Goal: Information Seeking & Learning: Learn about a topic

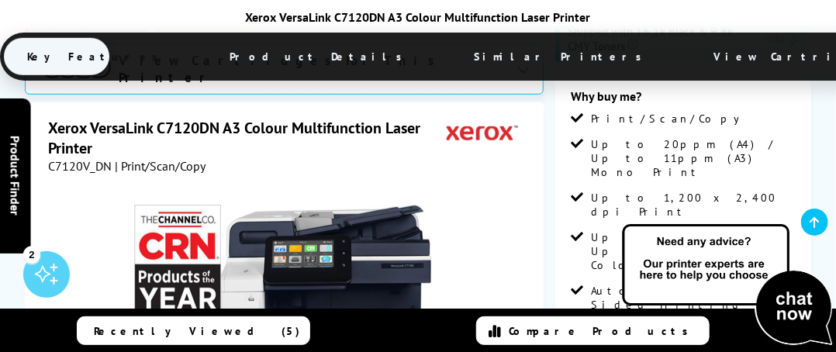
scroll to position [388, 0]
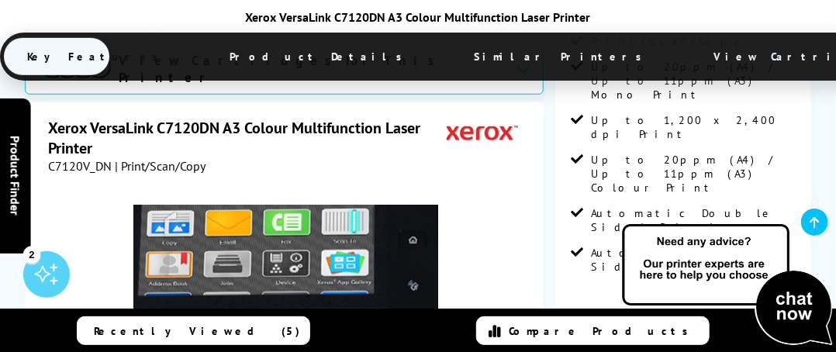
click at [283, 235] on img at bounding box center [286, 357] width 304 height 304
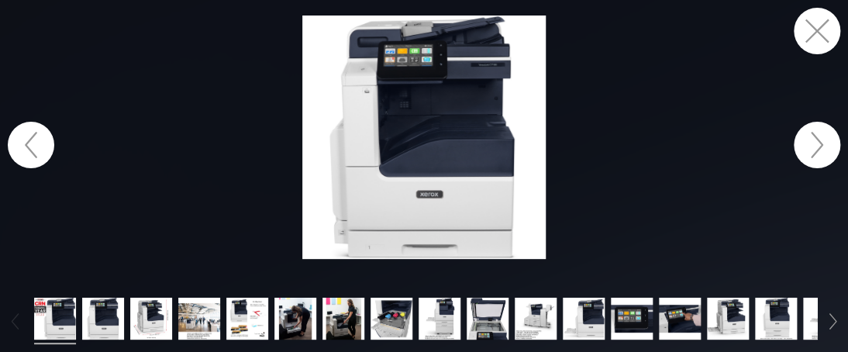
click at [832, 150] on button "button" at bounding box center [817, 145] width 47 height 47
click at [822, 150] on button "button" at bounding box center [817, 145] width 47 height 47
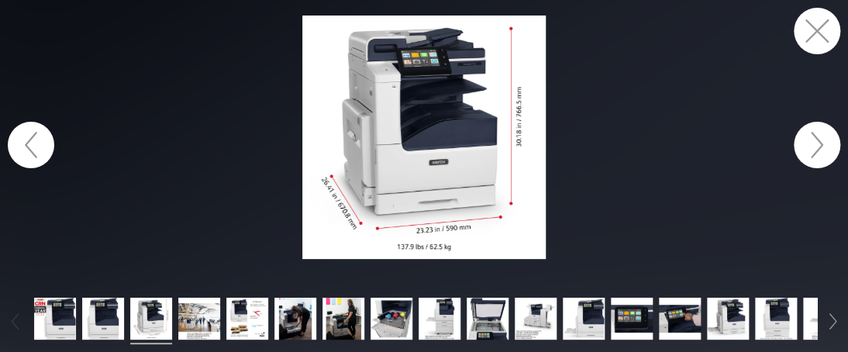
click at [822, 150] on button "button" at bounding box center [817, 145] width 47 height 47
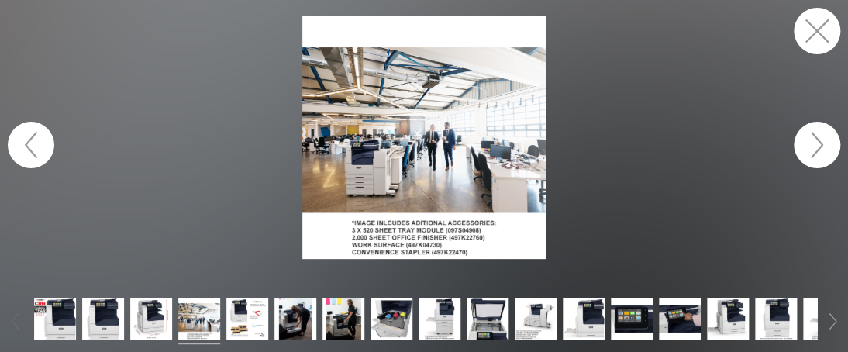
click at [822, 150] on button "button" at bounding box center [817, 145] width 47 height 47
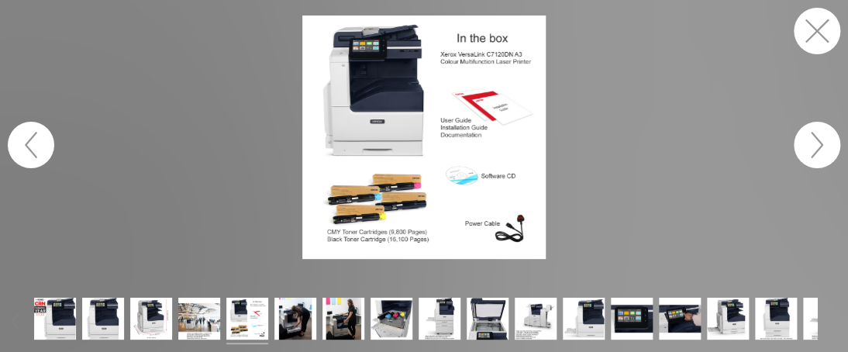
click at [811, 35] on button "button" at bounding box center [817, 31] width 47 height 47
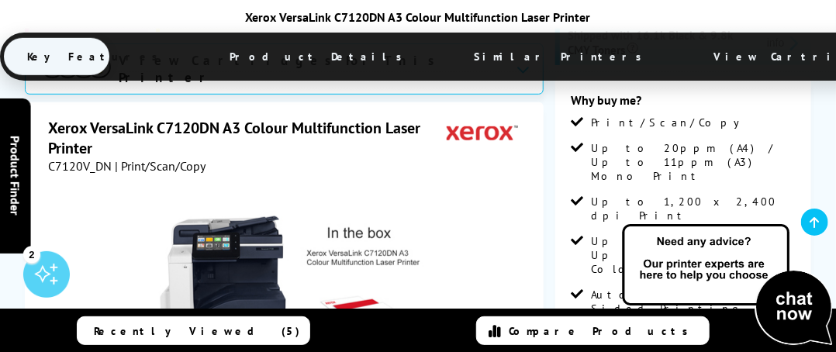
scroll to position [310, 0]
